Goal: Navigation & Orientation: Find specific page/section

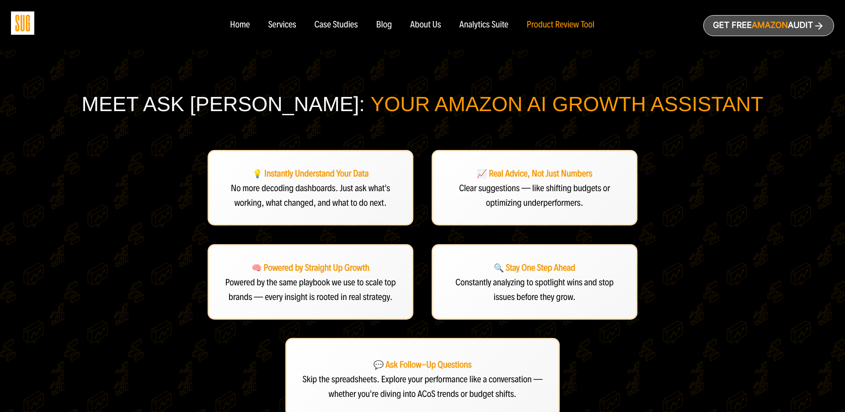
type input "[PERSON_NAME][EMAIL_ADDRESS][DOMAIN_NAME]"
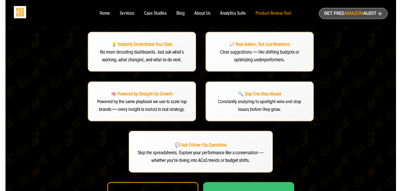
scroll to position [121, 0]
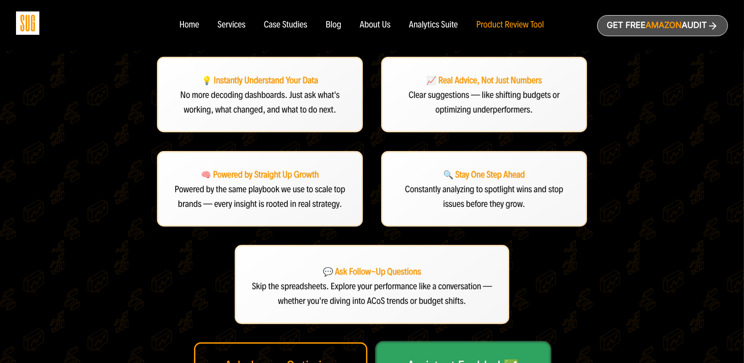
click at [445, 342] on link "Assistant Enabled ✅" at bounding box center [462, 366] width 173 height 48
click at [99, 155] on div "Meet Ask Dan: Your Amazon AI Growth Assistant 💡 Instantly Understand Your Data …" at bounding box center [371, 275] width 655 height 626
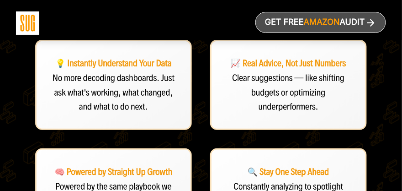
click at [172, 24] on div "Home Services Blog" at bounding box center [201, 20] width 370 height 40
